Goal: Transaction & Acquisition: Purchase product/service

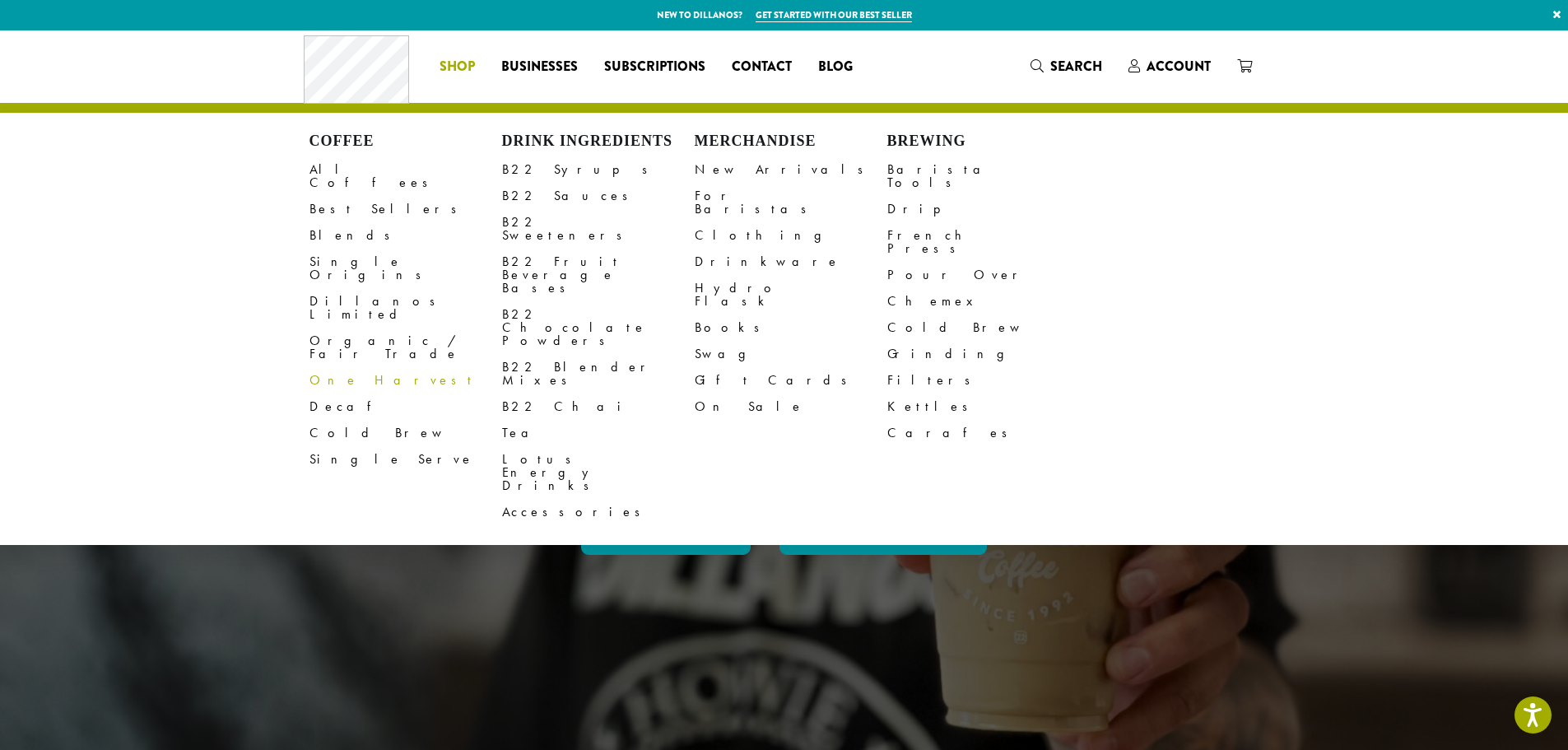
click at [464, 50] on div "Coffee All Coffees Best Sellers Blends Single Origins Dillanos Limited Organic …" at bounding box center [584, 66] width 563 height 69
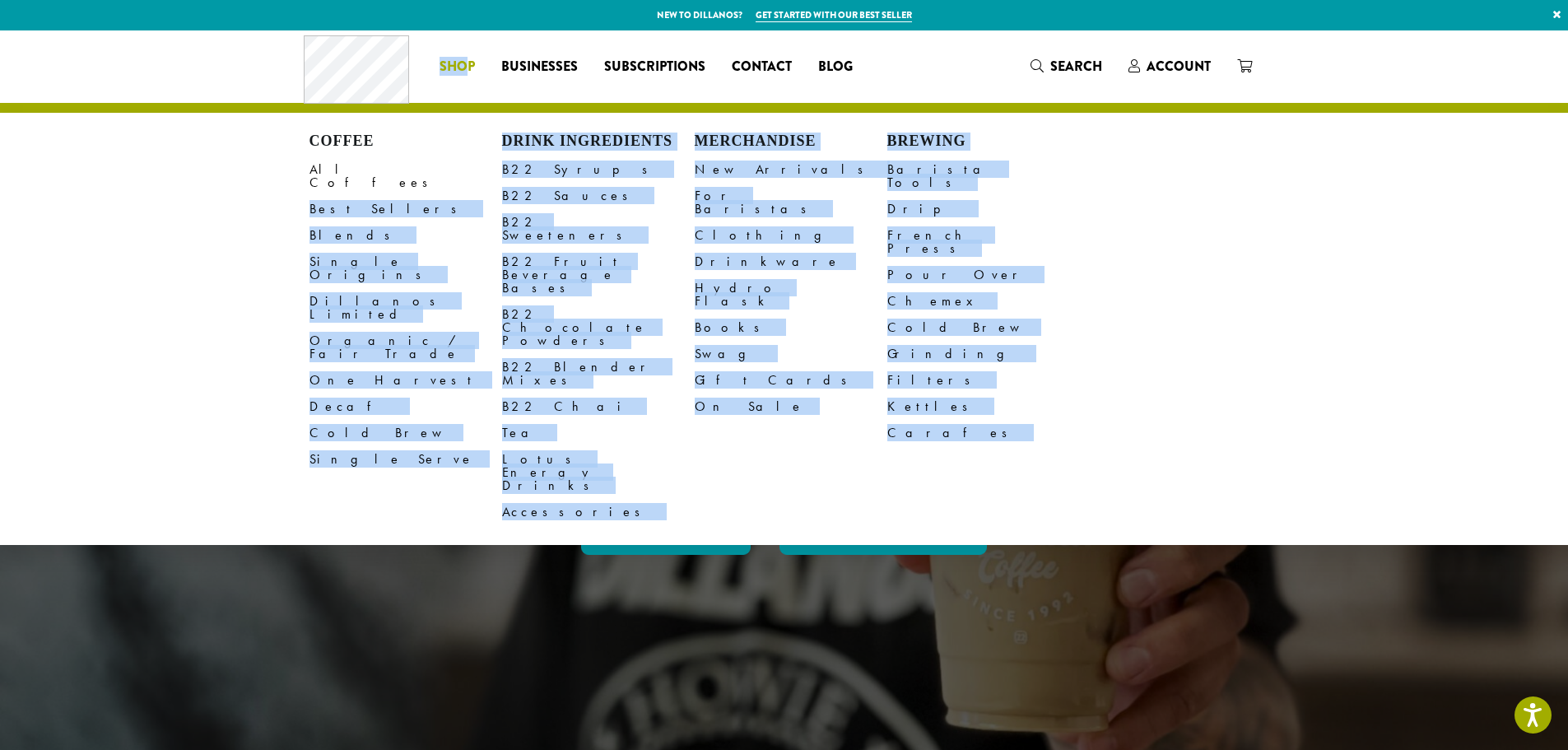
click at [455, 71] on span "Shop" at bounding box center [458, 67] width 36 height 21
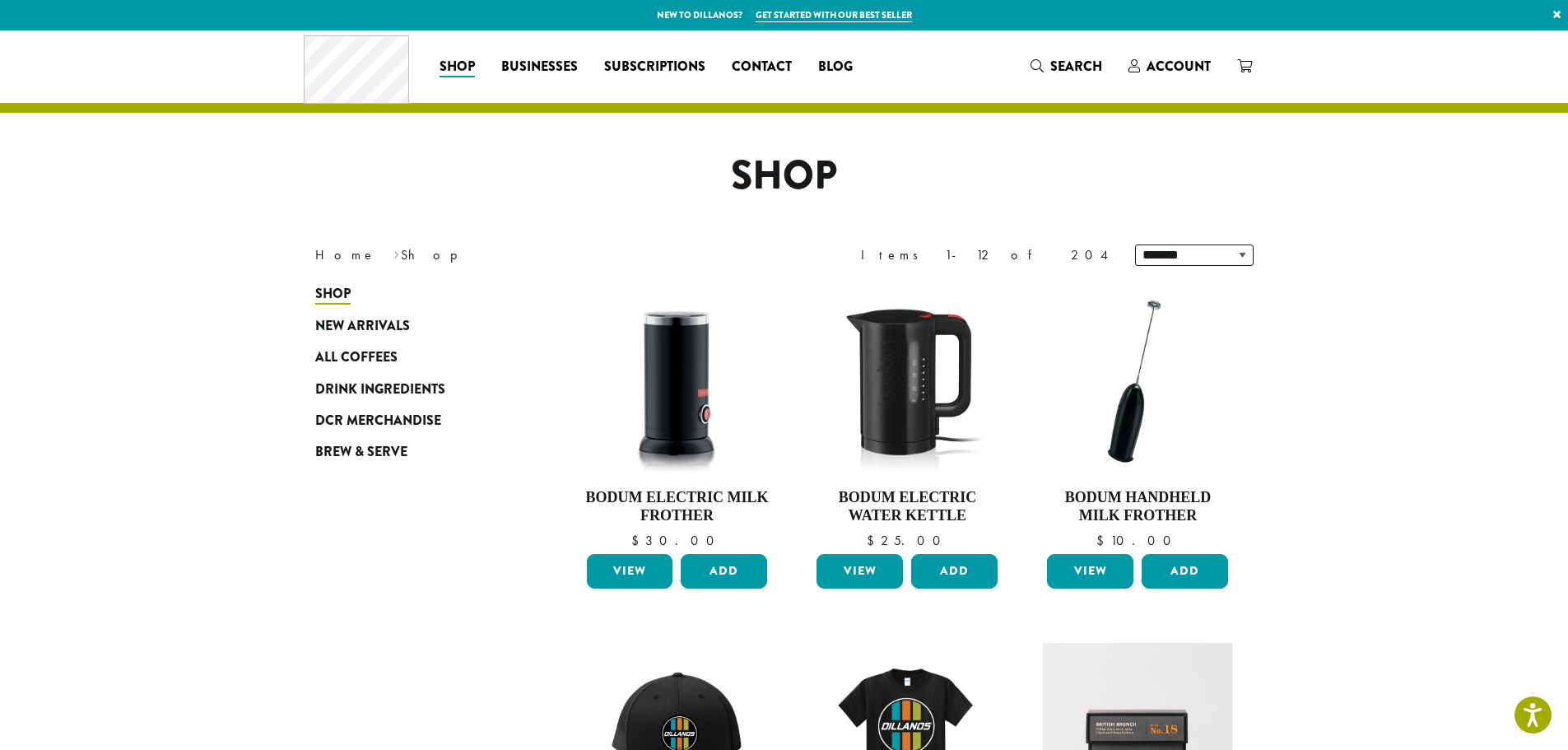
click at [359, 360] on span "All Coffees" at bounding box center [357, 358] width 83 height 21
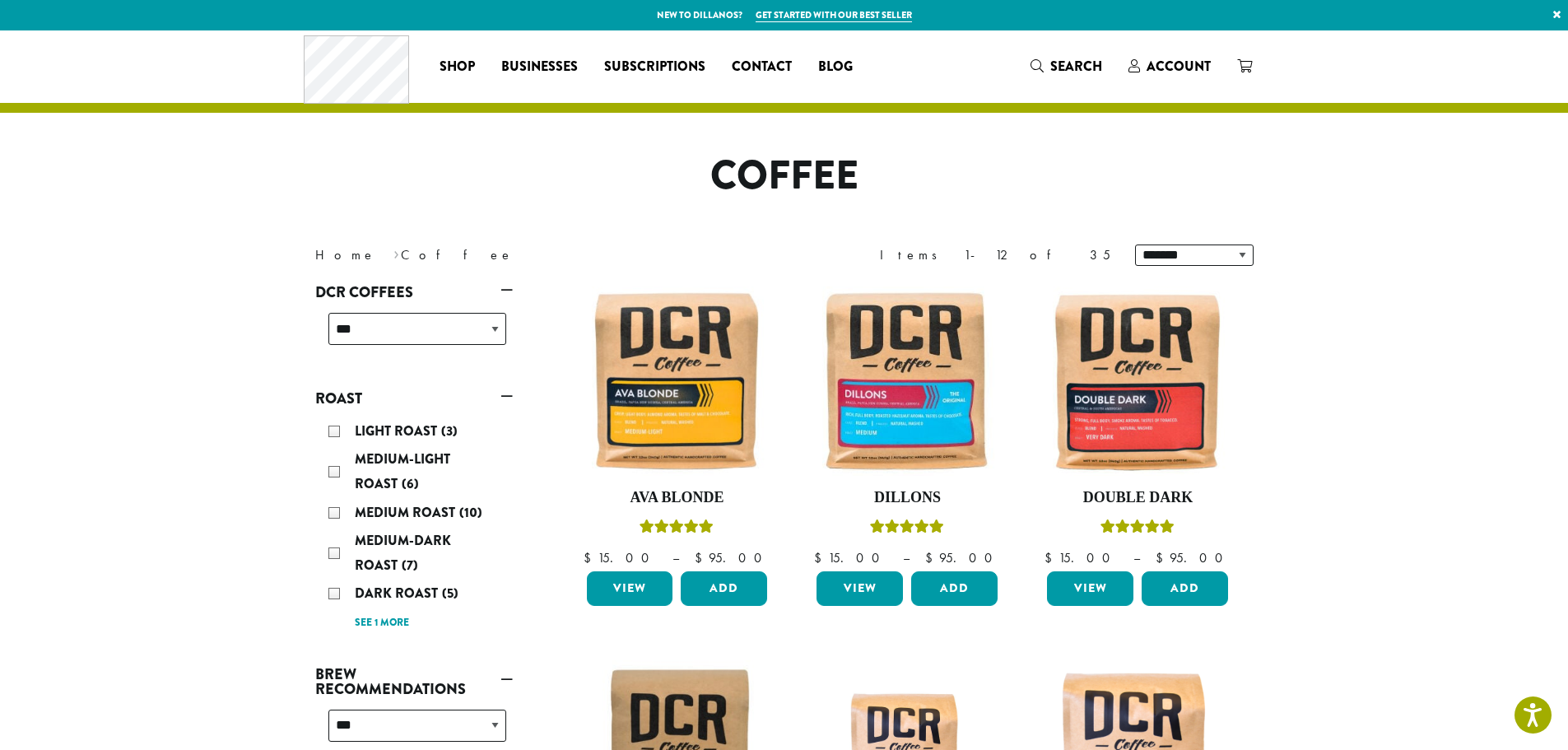
click at [422, 468] on div "Medium-Light Roast (6)" at bounding box center [417, 472] width 178 height 50
